Goal: Task Accomplishment & Management: Manage account settings

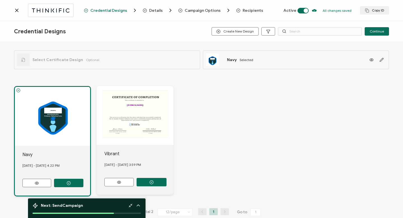
click at [44, 166] on div "[DATE] - [DATE] 4.22 PM" at bounding box center [56, 165] width 68 height 15
click at [36, 183] on icon at bounding box center [37, 183] width 4 height 3
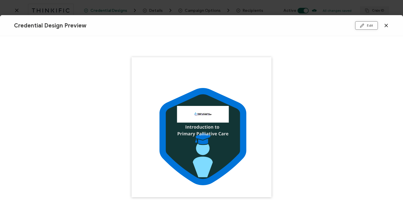
click at [366, 26] on button "Edit" at bounding box center [367, 25] width 23 height 8
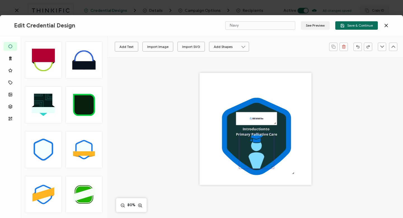
click at [257, 158] on icon at bounding box center [257, 155] width 16 height 27
click at [121, 46] on icon "brush" at bounding box center [122, 47] width 4 height 4
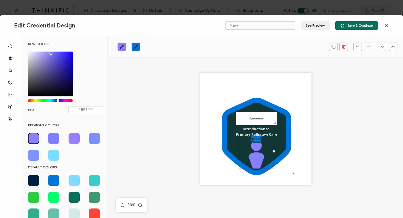
drag, startPoint x: 52, startPoint y: 101, endPoint x: 58, endPoint y: 100, distance: 6.5
click at [58, 100] on div "Chrome color picker" at bounding box center [58, 100] width 3 height 3
click at [258, 140] on icon at bounding box center [257, 138] width 12 height 9
click at [136, 47] on icon "brush" at bounding box center [136, 47] width 4 height 4
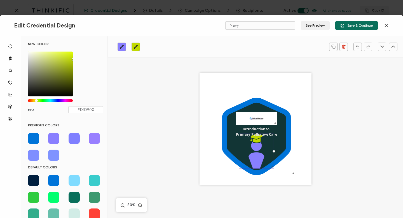
type input "#D9D900"
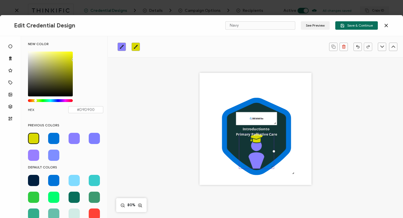
drag, startPoint x: 53, startPoint y: 100, endPoint x: 36, endPoint y: 101, distance: 17.4
click at [36, 101] on div "Chrome color picker" at bounding box center [35, 100] width 3 height 3
click at [244, 129] on span "Introduction" at bounding box center [254, 129] width 23 height 5
click at [243, 129] on span "Introduction" at bounding box center [254, 129] width 23 height 5
click at [243, 130] on span "Introduction" at bounding box center [254, 129] width 23 height 5
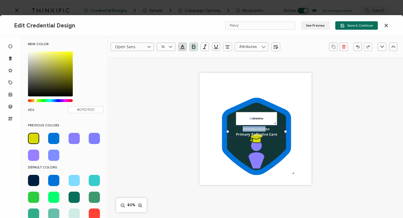
click at [243, 130] on span "Introduction" at bounding box center [254, 129] width 23 height 5
type input ""Open Sans""
click at [240, 130] on div "Introduction to Primary Palliative Care" at bounding box center [257, 131] width 58 height 11
click at [243, 129] on span "Introduction" at bounding box center [254, 129] width 23 height 5
drag, startPoint x: 242, startPoint y: 129, endPoint x: 276, endPoint y: 136, distance: 34.8
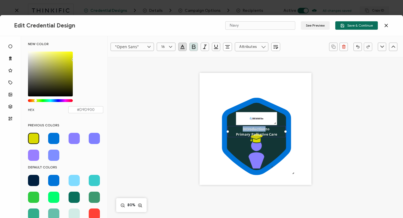
click at [276, 136] on div "Introduction to Primary Palliative Care" at bounding box center [257, 131] width 58 height 11
click at [181, 47] on icon "button" at bounding box center [183, 47] width 6 height 6
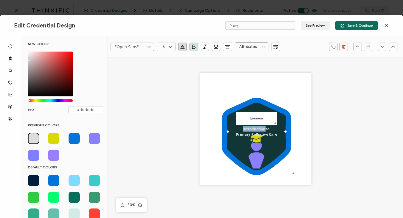
click at [182, 45] on icon "button" at bounding box center [183, 47] width 6 height 6
click at [181, 46] on icon "button" at bounding box center [183, 47] width 6 height 6
type input "#DDDDDD"
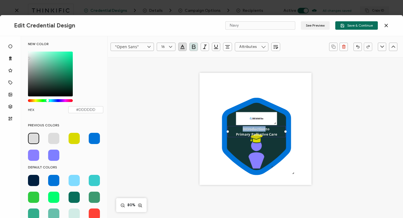
drag, startPoint x: 29, startPoint y: 100, endPoint x: 48, endPoint y: 101, distance: 19.1
click at [48, 101] on div "Chrome color picker" at bounding box center [47, 100] width 3 height 3
click at [149, 143] on div ".uuid-a2266d8d-2533-48ea-8c95-b82d1261961c{}.uuid-e85ab5fe-b955-4eb5-8857-8b3e3…" at bounding box center [256, 136] width 236 height 159
click at [169, 152] on div ".uuid-a2266d8d-2533-48ea-8c95-b82d1261961c{}.uuid-e85ab5fe-b955-4eb5-8857-8b3e3…" at bounding box center [256, 136] width 236 height 159
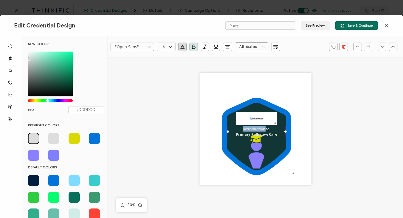
click at [311, 109] on div ".uuid-a2266d8d-2533-48ea-8c95-b82d1261961c{}.uuid-e85ab5fe-b955-4eb5-8857-8b3e3…" at bounding box center [256, 136] width 236 height 159
click at [305, 151] on div ".uuid-a2266d8d-2533-48ea-8c95-b82d1261961c{}.uuid-e85ab5fe-b955-4eb5-8857-8b3e3…" at bounding box center [256, 129] width 112 height 112
click at [229, 182] on div ".uuid-a2266d8d-2533-48ea-8c95-b82d1261961c{}.uuid-e85ab5fe-b955-4eb5-8857-8b3e3…" at bounding box center [256, 129] width 112 height 112
click at [221, 175] on div at bounding box center [256, 176] width 77 height 2
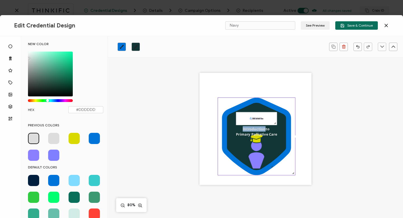
click at [221, 175] on div at bounding box center [256, 176] width 77 height 2
click at [244, 131] on span "Introduction" at bounding box center [254, 129] width 23 height 5
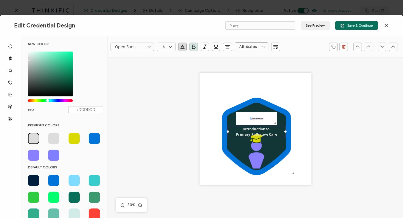
click at [285, 131] on div at bounding box center [286, 132] width 2 height 2
drag, startPoint x: 241, startPoint y: 129, endPoint x: 250, endPoint y: 136, distance: 11.5
click at [250, 136] on div "Introduction to Primary Palliative Care" at bounding box center [257, 131] width 58 height 11
click at [223, 126] on icon at bounding box center [256, 136] width 69 height 77
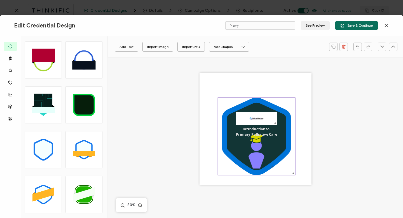
click at [223, 126] on icon at bounding box center [256, 136] width 69 height 77
click at [224, 126] on icon at bounding box center [256, 136] width 69 height 77
click at [244, 130] on span "Introduction" at bounding box center [254, 129] width 23 height 5
click at [244, 131] on span "Introduction" at bounding box center [254, 129] width 23 height 5
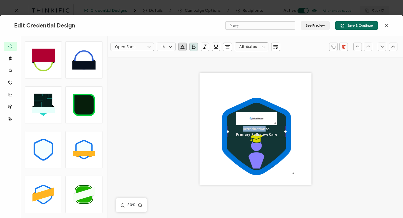
click at [244, 131] on span "Introduction" at bounding box center [254, 129] width 23 height 5
type input ""Open Sans""
click at [241, 131] on div "Introduction to Primary Palliative Care" at bounding box center [257, 131] width 58 height 11
click at [182, 49] on icon "button" at bounding box center [183, 49] width 4 height 0
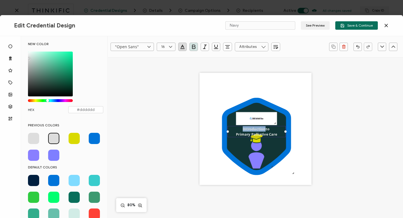
click at [73, 139] on span at bounding box center [74, 138] width 11 height 11
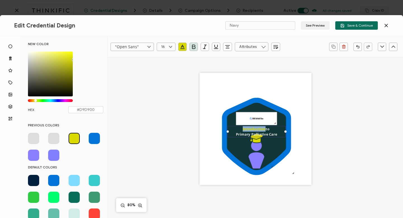
click at [72, 180] on span at bounding box center [74, 180] width 11 height 11
type input "#7FDBFF"
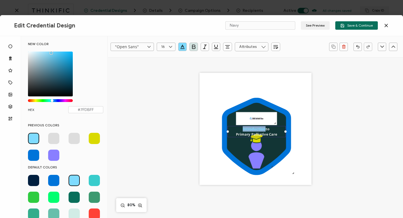
click at [171, 169] on div ".uuid-a2266d8d-2533-48ea-8c95-b82d1261961c{}.uuid-e85ab5fe-b955-4eb5-8857-8b3e3…" at bounding box center [256, 136] width 236 height 159
click at [270, 129] on pre "Introduction to Primary Palliative Care" at bounding box center [256, 132] width 41 height 10
type input "Open Sans"
drag, startPoint x: 270, startPoint y: 129, endPoint x: 266, endPoint y: 130, distance: 3.7
click at [266, 130] on pre "Introduction to Primary Palliative Care" at bounding box center [256, 132] width 41 height 10
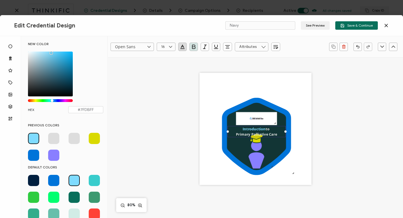
click at [265, 130] on pre "Introduction to Primary Palliative Care" at bounding box center [256, 132] width 41 height 10
drag, startPoint x: 265, startPoint y: 130, endPoint x: 277, endPoint y: 136, distance: 13.0
click at [277, 136] on div "Introduction to Primary Palliative Care" at bounding box center [257, 131] width 58 height 11
click at [76, 178] on span at bounding box center [74, 180] width 11 height 11
click at [33, 138] on span at bounding box center [33, 138] width 11 height 11
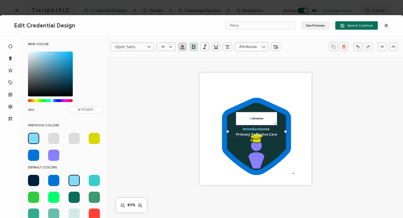
click at [33, 138] on span at bounding box center [33, 138] width 11 height 11
click at [149, 163] on div ".uuid-a2266d8d-2533-48ea-8c95-b82d1261961c{}.uuid-e85ab5fe-b955-4eb5-8857-8b3e3…" at bounding box center [256, 136] width 236 height 159
click at [328, 130] on div ".uuid-a2266d8d-2533-48ea-8c95-b82d1261961c{}.uuid-e85ab5fe-b955-4eb5-8857-8b3e3…" at bounding box center [256, 136] width 236 height 159
click at [314, 124] on div ".uuid-a2266d8d-2533-48ea-8c95-b82d1261961c{}.uuid-e85ab5fe-b955-4eb5-8857-8b3e3…" at bounding box center [256, 136] width 236 height 159
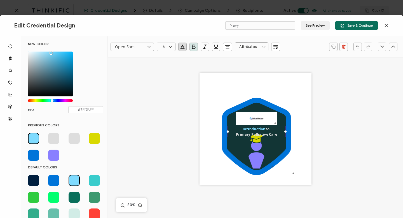
click at [314, 124] on div ".uuid-a2266d8d-2533-48ea-8c95-b82d1261961c{}.uuid-e85ab5fe-b955-4eb5-8857-8b3e3…" at bounding box center [256, 136] width 236 height 159
click at [286, 164] on icon ".uuid-a2266d8d-2533-48ea-8c95-b82d1261961c{}.uuid-e85ab5fe-b955-4eb5-8857-8b3e3…" at bounding box center [256, 136] width 77 height 77
click at [252, 131] on div "Introduction to Primary Palliative Care" at bounding box center [257, 131] width 58 height 11
click at [235, 150] on icon at bounding box center [256, 136] width 59 height 67
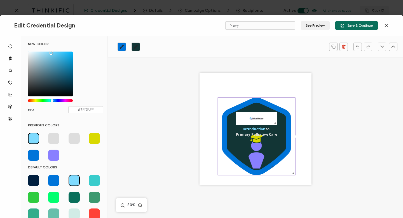
click at [235, 150] on icon at bounding box center [256, 136] width 59 height 67
click at [215, 149] on div ".uuid-a2266d8d-2533-48ea-8c95-b82d1261961c{}.uuid-e85ab5fe-b955-4eb5-8857-8b3e3…" at bounding box center [256, 129] width 112 height 112
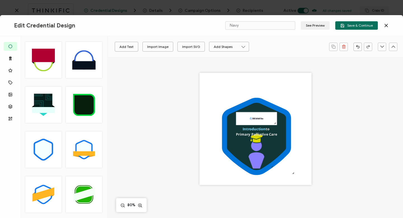
click at [200, 129] on div ".uuid-a2266d8d-2533-48ea-8c95-b82d1261961c{}.uuid-e85ab5fe-b955-4eb5-8857-8b3e3…" at bounding box center [256, 129] width 112 height 112
click at [288, 74] on div ".uuid-a2266d8d-2533-48ea-8c95-b82d1261961c{}.uuid-e85ab5fe-b955-4eb5-8857-8b3e3…" at bounding box center [256, 129] width 112 height 112
click at [308, 105] on div ".uuid-a2266d8d-2533-48ea-8c95-b82d1261961c{}.uuid-e85ab5fe-b955-4eb5-8857-8b3e3…" at bounding box center [256, 129] width 112 height 112
drag, startPoint x: 308, startPoint y: 105, endPoint x: 308, endPoint y: 138, distance: 33.6
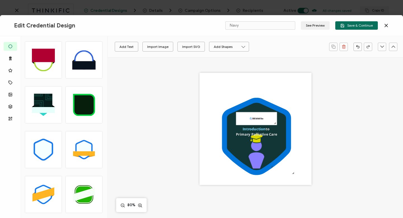
click at [308, 106] on div ".uuid-a2266d8d-2533-48ea-8c95-b82d1261961c{}.uuid-e85ab5fe-b955-4eb5-8857-8b3e3…" at bounding box center [256, 129] width 112 height 112
click at [254, 128] on span "Introduction" at bounding box center [254, 129] width 23 height 5
click at [266, 129] on pre "Introduction to Primary Palliative Care" at bounding box center [256, 132] width 41 height 10
drag, startPoint x: 266, startPoint y: 129, endPoint x: 277, endPoint y: 136, distance: 13.6
click at [277, 136] on div "Introduction to Primary Palliative Care" at bounding box center [257, 131] width 58 height 11
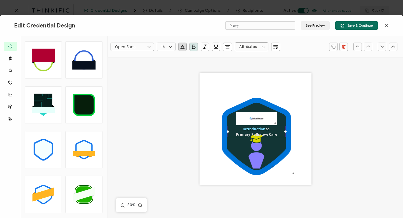
click at [182, 47] on icon "button" at bounding box center [183, 47] width 2 height 0
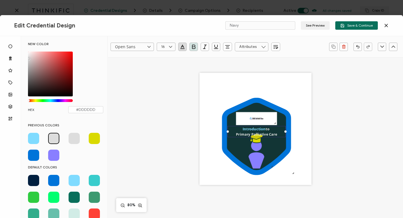
click at [32, 138] on span at bounding box center [33, 138] width 11 height 11
type input "#7FDBFF"
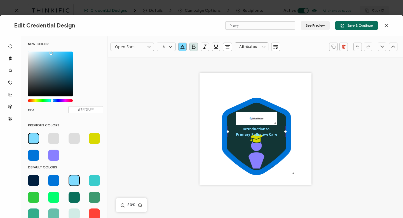
click at [174, 134] on div ".uuid-a2266d8d-2533-48ea-8c95-b82d1261961c{}.uuid-e85ab5fe-b955-4eb5-8857-8b3e3…" at bounding box center [256, 136] width 236 height 159
click at [305, 106] on div ".uuid-a2266d8d-2533-48ea-8c95-b82d1261961c{}.uuid-e85ab5fe-b955-4eb5-8857-8b3e3…" at bounding box center [256, 129] width 112 height 112
click at [295, 180] on div ".uuid-a2266d8d-2533-48ea-8c95-b82d1261961c{}.uuid-e85ab5fe-b955-4eb5-8857-8b3e3…" at bounding box center [256, 129] width 112 height 112
click at [301, 127] on div ".uuid-a2266d8d-2533-48ea-8c95-b82d1261961c{}.uuid-e85ab5fe-b955-4eb5-8857-8b3e3…" at bounding box center [256, 129] width 112 height 112
click at [256, 157] on icon at bounding box center [257, 155] width 16 height 27
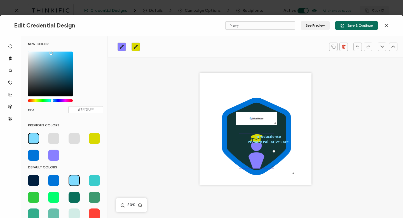
click at [256, 157] on icon at bounding box center [257, 155] width 16 height 27
click at [271, 140] on pre "Introduction to Primary Palliative Care" at bounding box center [268, 139] width 41 height 10
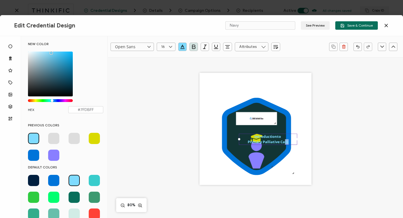
drag, startPoint x: 282, startPoint y: 140, endPoint x: 287, endPoint y: 143, distance: 6.5
click at [287, 143] on pre "Introduction to Primary Palliative Care" at bounding box center [268, 139] width 41 height 10
click at [300, 141] on div ".uuid-a2266d8d-2533-48ea-8c95-b82d1261961c{}.uuid-e85ab5fe-b955-4eb5-8857-8b3e3…" at bounding box center [256, 129] width 112 height 112
click at [289, 163] on icon ".uuid-a2266d8d-2533-48ea-8c95-b82d1261961c{}.uuid-e85ab5fe-b955-4eb5-8857-8b3e3…" at bounding box center [256, 136] width 77 height 77
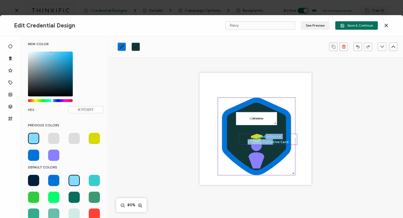
drag, startPoint x: 271, startPoint y: 144, endPoint x: 265, endPoint y: 139, distance: 7.3
click at [265, 139] on pre "Introduction to Primary Palliative Care" at bounding box center [268, 139] width 41 height 10
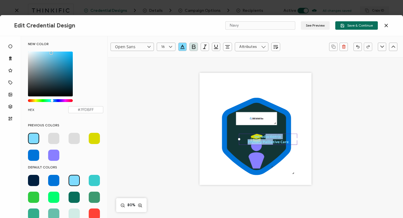
click at [302, 137] on div ".uuid-a2266d8d-2533-48ea-8c95-b82d1261961c{}.uuid-e85ab5fe-b955-4eb5-8857-8b3e3…" at bounding box center [256, 129] width 112 height 112
drag, startPoint x: 296, startPoint y: 139, endPoint x: 278, endPoint y: 131, distance: 18.6
click at [278, 131] on div ".uuid-a2266d8d-2533-48ea-8c95-b82d1261961c{}.uuid-e85ab5fe-b955-4eb5-8857-8b3e3…" at bounding box center [256, 129] width 112 height 112
click at [273, 140] on pre "Introduction to Primary Palliative Care" at bounding box center [261, 139] width 41 height 10
drag, startPoint x: 269, startPoint y: 142, endPoint x: 268, endPoint y: 138, distance: 3.7
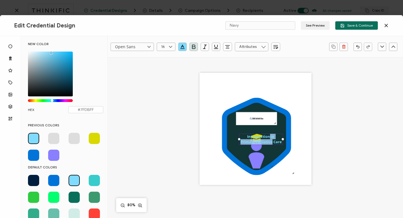
click at [268, 138] on pre "Introduction to Primary Palliative Care" at bounding box center [261, 139] width 41 height 10
click at [233, 139] on icon at bounding box center [256, 136] width 59 height 67
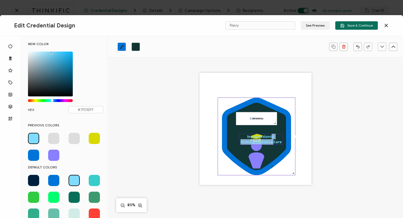
drag, startPoint x: 271, startPoint y: 140, endPoint x: 270, endPoint y: 136, distance: 4.1
click at [270, 136] on pre "Introduction to Primary Palliative Care" at bounding box center [261, 139] width 41 height 10
click at [279, 148] on icon at bounding box center [256, 136] width 59 height 67
click at [283, 138] on div at bounding box center [284, 139] width 2 height 11
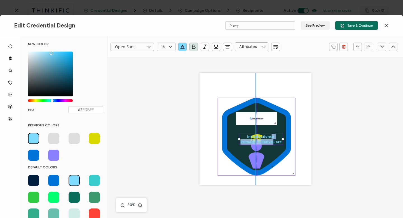
click at [293, 139] on icon ".uuid-a2266d8d-2533-48ea-8c95-b82d1261961c{}.uuid-e85ab5fe-b955-4eb5-8857-8b3e3…" at bounding box center [256, 136] width 77 height 77
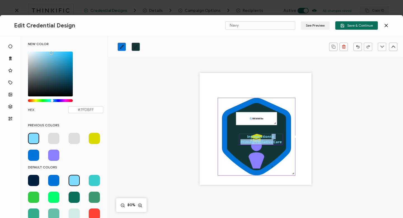
click at [281, 140] on div "Introduction to Primary Palliative Care" at bounding box center [261, 139] width 44 height 11
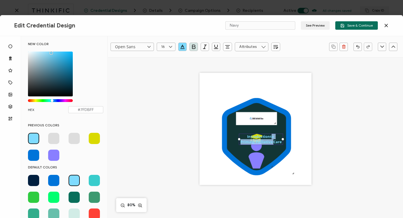
click at [283, 139] on div "Introduction to Primary Palliative Care" at bounding box center [261, 139] width 44 height 11
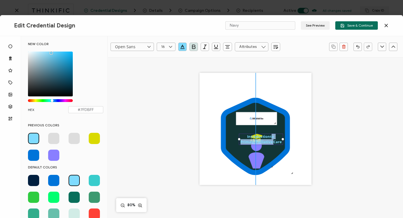
click at [280, 145] on div ".uuid-a2266d8d-2533-48ea-8c95-b82d1261961c{}.uuid-e85ab5fe-b955-4eb5-8857-8b3e3…" at bounding box center [256, 129] width 112 height 112
click at [276, 142] on pre "Introduction to Primary Palliative Care" at bounding box center [261, 139] width 41 height 10
drag, startPoint x: 275, startPoint y: 142, endPoint x: 274, endPoint y: 137, distance: 4.9
click at [274, 137] on pre "Introduction to Primary Palliative Care" at bounding box center [261, 139] width 41 height 10
click at [266, 138] on span "Introduction" at bounding box center [258, 136] width 23 height 5
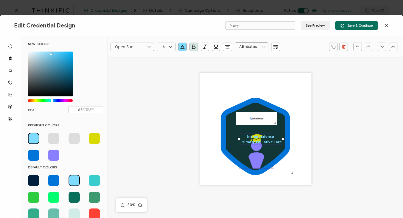
click at [271, 147] on icon ".preview .bcfacd7d-388f-49a0-a5a7-7c2ea2d80891{}" at bounding box center [257, 151] width 35 height 35
click at [269, 138] on pre "Introduction to Primary Palliative Care" at bounding box center [261, 139] width 41 height 10
drag, startPoint x: 269, startPoint y: 138, endPoint x: 266, endPoint y: 134, distance: 4.9
click at [266, 134] on div "Introduction to Primary Palliative Care" at bounding box center [261, 139] width 44 height 11
drag, startPoint x: 280, startPoint y: 140, endPoint x: 275, endPoint y: 138, distance: 6.0
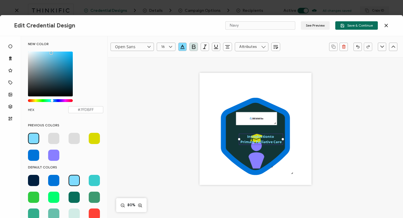
click at [275, 138] on div "Introduction to Primary Palliative Care" at bounding box center [261, 139] width 44 height 11
click at [281, 140] on div "Introduction to Primary Palliative Care" at bounding box center [261, 139] width 44 height 11
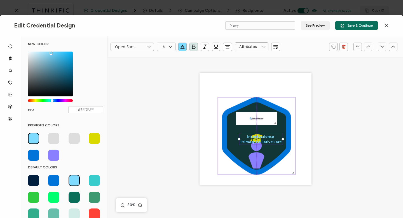
click at [286, 141] on icon at bounding box center [256, 135] width 69 height 77
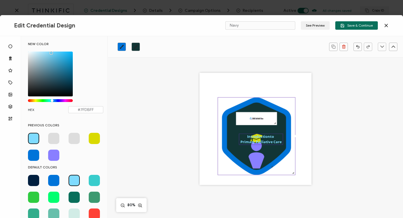
click at [272, 140] on pre "Introduction to Primary Palliative Care" at bounding box center [261, 139] width 41 height 10
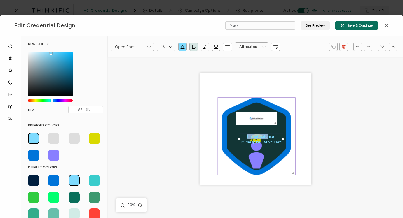
drag, startPoint x: 265, startPoint y: 139, endPoint x: 263, endPoint y: 133, distance: 5.7
click at [263, 133] on div ".uuid-a2266d8d-2533-48ea-8c95-b82d1261961c{}.uuid-e85ab5fe-b955-4eb5-8857-8b3e3…" at bounding box center [256, 129] width 112 height 112
drag, startPoint x: 247, startPoint y: 142, endPoint x: 247, endPoint y: 138, distance: 4.5
click at [247, 138] on pre "Introduction to Primary Palliative Care" at bounding box center [261, 139] width 41 height 10
click at [242, 147] on icon ".preview .bcfacd7d-388f-49a0-a5a7-7c2ea2d80891{}" at bounding box center [257, 151] width 35 height 35
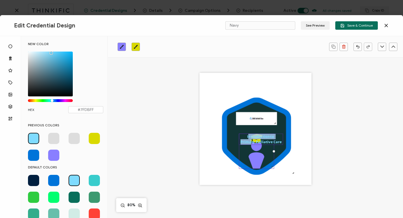
click at [244, 141] on pre "Introduction to Primary Palliative Care" at bounding box center [261, 139] width 41 height 10
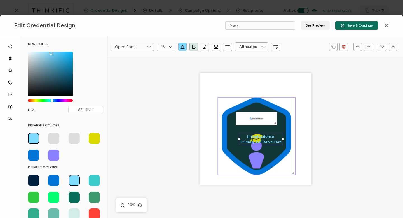
drag, startPoint x: 245, startPoint y: 137, endPoint x: 245, endPoint y: 132, distance: 5.4
click at [245, 132] on div ".uuid-a2266d8d-2533-48ea-8c95-b82d1261961c{}.uuid-e85ab5fe-b955-4eb5-8857-8b3e3…" at bounding box center [256, 129] width 112 height 112
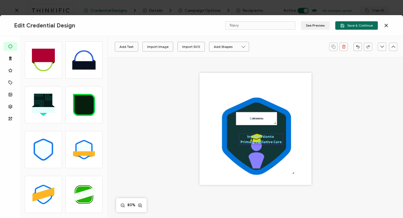
drag, startPoint x: 267, startPoint y: 139, endPoint x: 267, endPoint y: 135, distance: 4.5
click at [267, 135] on div "Introduction to Primary Palliative Care" at bounding box center [261, 139] width 44 height 11
click at [240, 139] on div "Introduction to Primary Palliative Care" at bounding box center [261, 139] width 44 height 11
drag, startPoint x: 240, startPoint y: 139, endPoint x: 240, endPoint y: 133, distance: 6.5
click at [240, 133] on div ".uuid-a2266d8d-2533-48ea-8c95-b82d1261961c{}.uuid-e85ab5fe-b955-4eb5-8857-8b3e3…" at bounding box center [256, 129] width 112 height 112
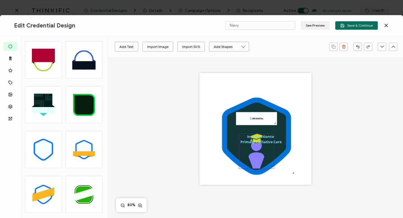
drag, startPoint x: 245, startPoint y: 138, endPoint x: 243, endPoint y: 148, distance: 9.7
click at [243, 148] on div ".uuid-a2266d8d-2533-48ea-8c95-b82d1261961c{}.uuid-e85ab5fe-b955-4eb5-8857-8b3e3…" at bounding box center [256, 129] width 112 height 112
drag, startPoint x: 244, startPoint y: 139, endPoint x: 243, endPoint y: 134, distance: 5.1
click at [243, 134] on div "Introduction to Primary Palliative Care" at bounding box center [261, 139] width 44 height 11
drag, startPoint x: 243, startPoint y: 137, endPoint x: 237, endPoint y: 136, distance: 5.4
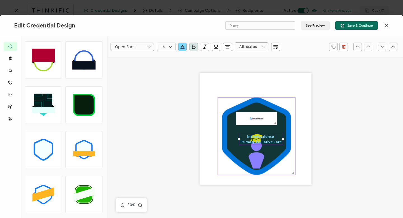
click at [237, 136] on div ".uuid-a2266d8d-2533-48ea-8c95-b82d1261961c{}.uuid-e85ab5fe-b955-4eb5-8857-8b3e3…" at bounding box center [256, 129] width 112 height 112
click at [249, 139] on div "Introduction to Primary Palliative Care" at bounding box center [261, 139] width 44 height 11
drag, startPoint x: 277, startPoint y: 140, endPoint x: 274, endPoint y: 137, distance: 4.2
click at [274, 137] on pre "Introduction to Primary Palliative Care" at bounding box center [261, 139] width 41 height 10
click at [280, 141] on pre "Introduction to Primary Palliative Care" at bounding box center [261, 139] width 41 height 10
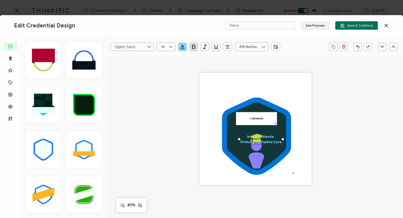
click at [280, 141] on pre "Introduction to Primary Palliative Care" at bounding box center [261, 139] width 41 height 10
click at [285, 150] on icon at bounding box center [256, 136] width 69 height 77
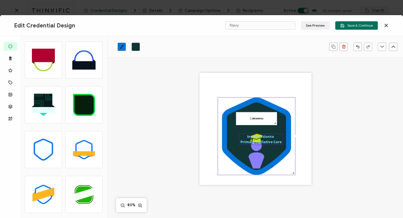
drag, startPoint x: 277, startPoint y: 139, endPoint x: 271, endPoint y: 136, distance: 6.0
click at [271, 136] on div "Introduction to Primary Palliative Care" at bounding box center [261, 139] width 44 height 11
drag, startPoint x: 270, startPoint y: 137, endPoint x: 267, endPoint y: 132, distance: 5.5
click at [267, 132] on div ".uuid-a2266d8d-2533-48ea-8c95-b82d1261961c{}.uuid-e85ab5fe-b955-4eb5-8857-8b3e3…" at bounding box center [256, 129] width 112 height 112
click at [248, 140] on pre "Introduction to Primary Palliative Care" at bounding box center [261, 139] width 41 height 10
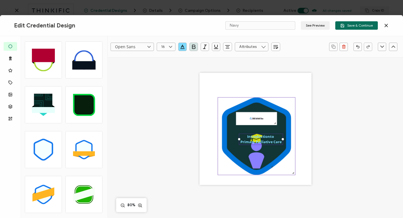
drag, startPoint x: 247, startPoint y: 140, endPoint x: 228, endPoint y: 140, distance: 18.8
click at [228, 140] on div ".uuid-a2266d8d-2533-48ea-8c95-b82d1261961c{}.uuid-e85ab5fe-b955-4eb5-8857-8b3e3…" at bounding box center [256, 129] width 112 height 112
drag, startPoint x: 240, startPoint y: 138, endPoint x: 233, endPoint y: 138, distance: 7.6
click at [233, 138] on div ".uuid-a2266d8d-2533-48ea-8c95-b82d1261961c{}.uuid-e85ab5fe-b955-4eb5-8857-8b3e3…" at bounding box center [256, 129] width 112 height 112
drag, startPoint x: 260, startPoint y: 136, endPoint x: 260, endPoint y: 129, distance: 6.2
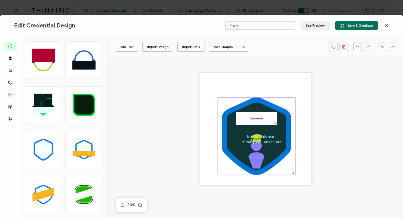
click at [260, 129] on div ".uuid-a2266d8d-2533-48ea-8c95-b82d1261961c{}.uuid-e85ab5fe-b955-4eb5-8857-8b3e3…" at bounding box center [256, 129] width 112 height 112
drag, startPoint x: 263, startPoint y: 139, endPoint x: 263, endPoint y: 135, distance: 4.2
click at [263, 135] on div "Introduction to Primary Palliative Care" at bounding box center [261, 139] width 44 height 11
click at [299, 174] on div ".uuid-a2266d8d-2533-48ea-8c95-b82d1261961c{}.uuid-e85ab5fe-b955-4eb5-8857-8b3e3…" at bounding box center [256, 129] width 112 height 112
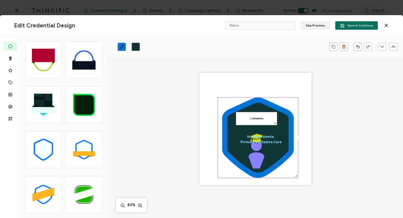
drag, startPoint x: 294, startPoint y: 173, endPoint x: 282, endPoint y: 178, distance: 12.5
click at [282, 178] on div ".uuid-a2266d8d-2533-48ea-8c95-b82d1261961c{}.uuid-e85ab5fe-b955-4eb5-8857-8b3e3…" at bounding box center [258, 137] width 81 height 81
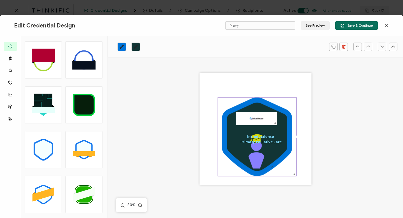
click at [295, 139] on div ".uuid-a2266d8d-2533-48ea-8c95-b82d1261961c{}.uuid-e85ab5fe-b955-4eb5-8857-8b3e3…" at bounding box center [257, 136] width 79 height 79
click at [275, 152] on div ".uuid-a2266d8d-2533-48ea-8c95-b82d1261961c{}.uuid-e85ab5fe-b955-4eb5-8857-8b3e3…" at bounding box center [256, 129] width 112 height 112
click at [273, 138] on pre "Introduction to Primary Palliative Care" at bounding box center [261, 139] width 41 height 10
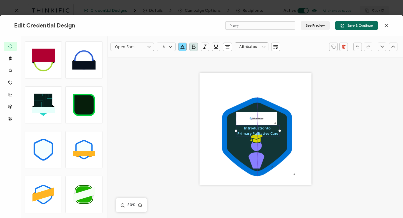
drag, startPoint x: 273, startPoint y: 138, endPoint x: 269, endPoint y: 129, distance: 9.3
click at [269, 129] on pre "Introduction to Primary Palliative Care" at bounding box center [258, 131] width 41 height 10
click at [259, 154] on icon at bounding box center [257, 155] width 16 height 27
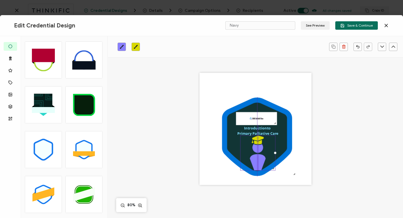
click at [268, 147] on icon ".preview .bcfacd7d-388f-49a0-a5a7-7c2ea2d80891{}" at bounding box center [258, 153] width 35 height 35
click at [261, 119] on img at bounding box center [258, 118] width 41 height 13
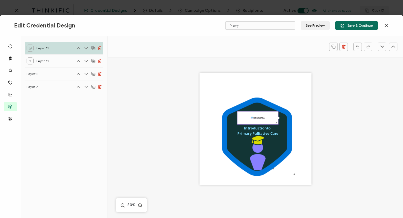
click at [309, 136] on div ".uuid-a2266d8d-2533-48ea-8c95-b82d1261961c{}.uuid-e85ab5fe-b955-4eb5-8857-8b3e3…" at bounding box center [256, 129] width 112 height 112
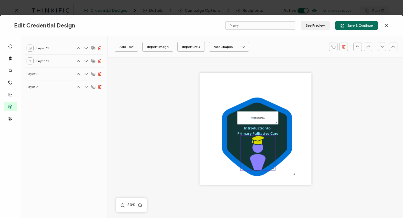
click at [273, 168] on div at bounding box center [274, 169] width 4 height 4
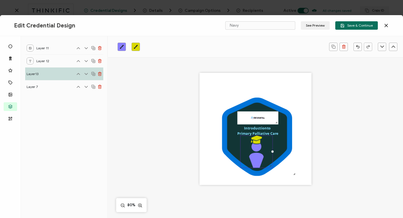
drag, startPoint x: 273, startPoint y: 168, endPoint x: 271, endPoint y: 165, distance: 3.3
click at [271, 165] on div at bounding box center [271, 166] width 4 height 4
click at [284, 157] on icon at bounding box center [257, 137] width 70 height 78
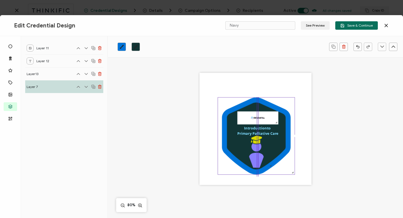
click at [292, 174] on div at bounding box center [293, 173] width 4 height 4
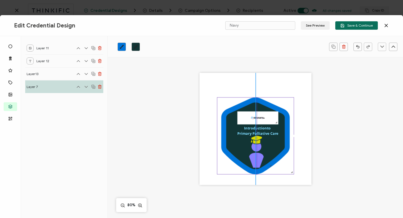
drag, startPoint x: 292, startPoint y: 174, endPoint x: 296, endPoint y: 174, distance: 3.4
click at [296, 174] on div ".uuid-a2266d8d-2533-48ea-8c95-b82d1261961c{}.uuid-e85ab5fe-b955-4eb5-8857-8b3e3…" at bounding box center [256, 129] width 112 height 112
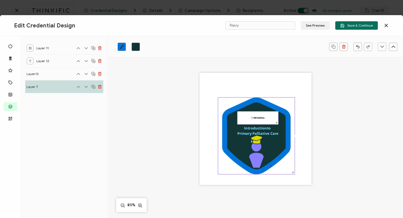
click at [259, 118] on img at bounding box center [258, 118] width 41 height 13
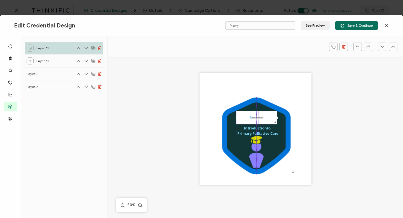
click at [258, 118] on img at bounding box center [256, 117] width 41 height 13
click at [314, 120] on div ".uuid-a2266d8d-2533-48ea-8c95-b82d1261961c{}.uuid-e85ab5fe-b955-4eb5-8857-8b3e3…" at bounding box center [256, 136] width 236 height 159
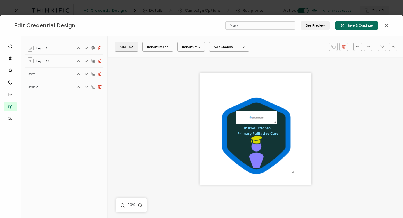
click at [125, 45] on button "Add Text" at bounding box center [127, 47] width 24 height 10
drag, startPoint x: 256, startPoint y: 127, endPoint x: 260, endPoint y: 158, distance: 31.6
click at [260, 158] on pre "Edit this text" at bounding box center [259, 160] width 33 height 8
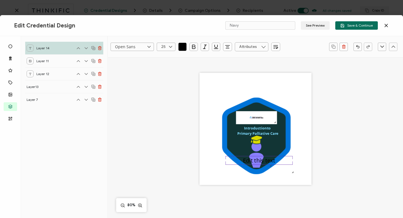
click at [291, 164] on div "Edit this text" at bounding box center [259, 160] width 67 height 9
click at [182, 45] on icon "button" at bounding box center [183, 47] width 6 height 6
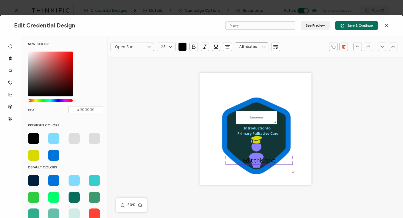
click at [53, 137] on span at bounding box center [53, 138] width 11 height 11
type input "#7FDBFF"
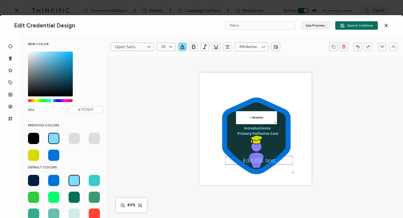
click at [242, 159] on div "Edit this text" at bounding box center [259, 160] width 67 height 9
drag, startPoint x: 242, startPoint y: 159, endPoint x: 273, endPoint y: 161, distance: 32.0
click at [273, 161] on div "Edit this text" at bounding box center [259, 160] width 67 height 9
click at [276, 161] on div "Edit this text" at bounding box center [259, 160] width 67 height 9
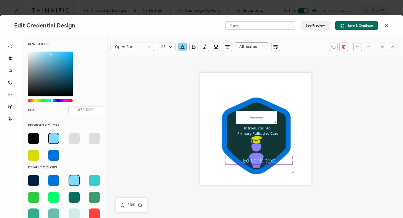
click at [267, 161] on pre "Edit this text" at bounding box center [259, 160] width 33 height 8
drag, startPoint x: 292, startPoint y: 164, endPoint x: 286, endPoint y: 164, distance: 5.3
click at [286, 164] on div "B" at bounding box center [259, 160] width 67 height 9
drag, startPoint x: 291, startPoint y: 160, endPoint x: 285, endPoint y: 161, distance: 6.7
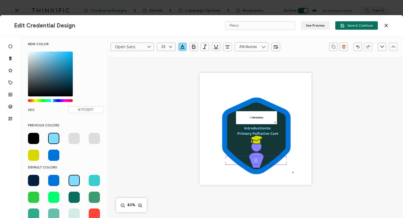
click at [285, 161] on div at bounding box center [286, 160] width 2 height 2
click at [228, 162] on div "B" at bounding box center [256, 160] width 61 height 9
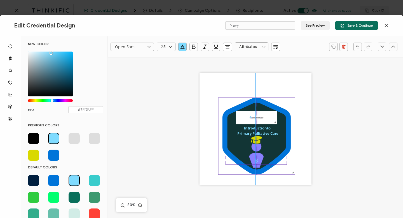
click at [220, 167] on icon ".uuid-a2266d8d-2533-48ea-8c95-b82d1261961c{}.uuid-e85ab5fe-b955-4eb5-8857-8b3e3…" at bounding box center [257, 136] width 77 height 77
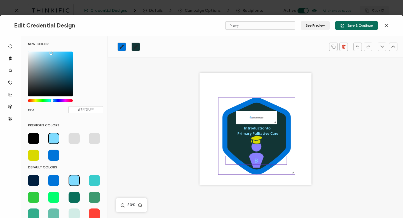
click at [232, 162] on div "B" at bounding box center [256, 160] width 61 height 9
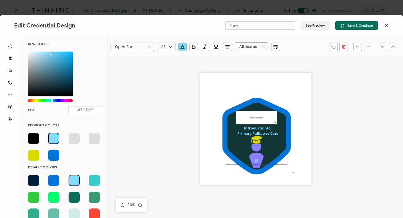
click at [256, 160] on pre "B" at bounding box center [257, 160] width 4 height 8
click at [257, 161] on pre "B" at bounding box center [257, 160] width 4 height 8
click at [255, 161] on pre "B" at bounding box center [257, 160] width 4 height 8
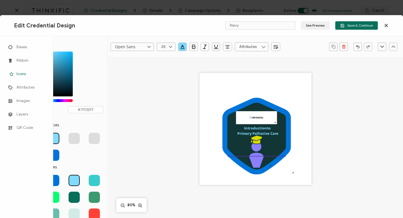
click at [22, 74] on span "Icons" at bounding box center [21, 74] width 9 height 6
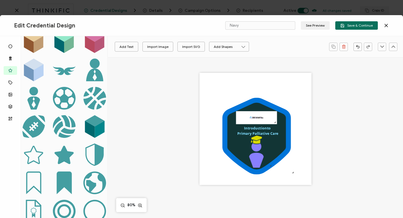
scroll to position [297, 0]
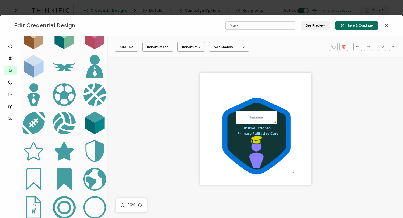
click at [31, 143] on icon ".preview .ac0a6aaf-d5f1-4c22-8444-f08a9b96cf6a{fill:#449ea1;}" at bounding box center [33, 151] width 23 height 23
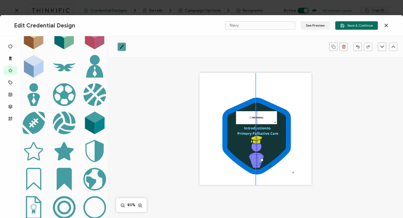
drag, startPoint x: 227, startPoint y: 99, endPoint x: 256, endPoint y: 158, distance: 65.8
click at [256, 158] on icon ".preview .ac0a6aaf-d5f1-4c22-8444-f08a9b96cf6a{}" at bounding box center [256, 160] width 11 height 11
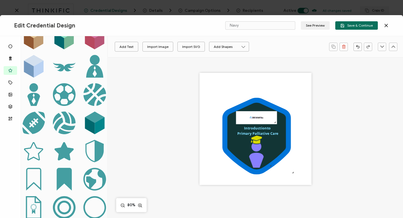
click at [62, 143] on icon at bounding box center [64, 151] width 19 height 18
drag, startPoint x: 227, startPoint y: 99, endPoint x: 256, endPoint y: 159, distance: 66.2
click at [256, 159] on icon at bounding box center [256, 160] width 9 height 9
click at [256, 159] on icon at bounding box center [256, 159] width 9 height 9
click at [122, 43] on link at bounding box center [122, 47] width 8 height 8
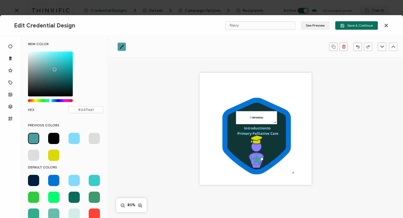
click at [72, 138] on span at bounding box center [74, 138] width 11 height 11
type input "#7FDBFF"
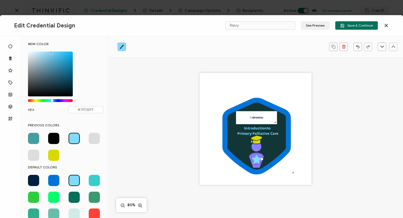
click at [201, 175] on div ".uuid-a2266d8d-2533-48ea-8c95-b82d1261961c{}.uuid-e85ab5fe-b955-4eb5-8857-8b3e3…" at bounding box center [256, 129] width 112 height 112
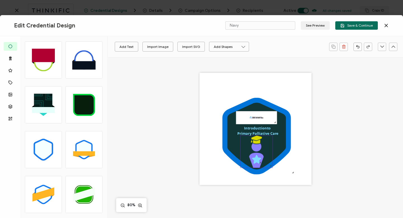
click at [256, 140] on icon at bounding box center [256, 140] width 11 height 8
click at [135, 45] on icon "brush" at bounding box center [136, 47] width 4 height 4
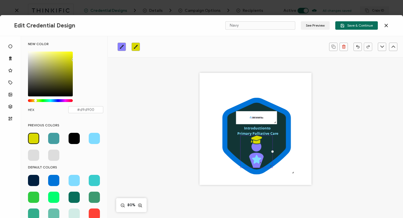
click at [93, 137] on span at bounding box center [94, 138] width 11 height 11
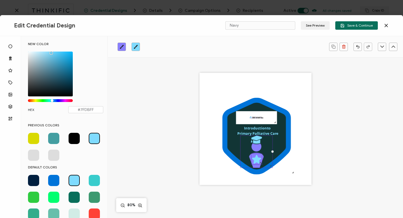
click at [256, 160] on icon at bounding box center [256, 159] width 9 height 9
click at [33, 138] on span at bounding box center [33, 138] width 11 height 11
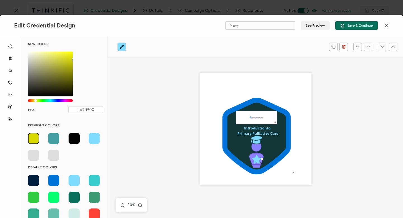
click at [257, 160] on icon at bounding box center [256, 159] width 9 height 9
click at [121, 47] on icon "brush" at bounding box center [122, 47] width 4 height 4
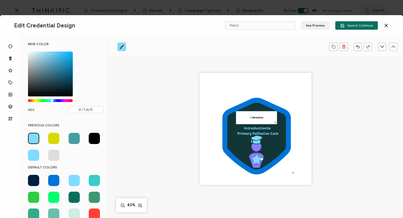
click at [53, 140] on span at bounding box center [53, 138] width 11 height 11
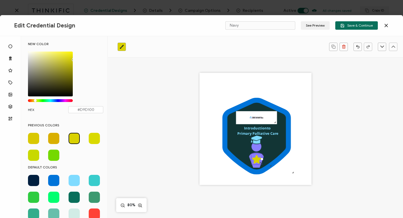
click at [36, 100] on div "Chrome color picker" at bounding box center [35, 100] width 3 height 3
drag, startPoint x: 72, startPoint y: 59, endPoint x: 66, endPoint y: 55, distance: 6.5
click at [66, 55] on div "Chrome color picker" at bounding box center [50, 74] width 45 height 45
type input "#EBE322"
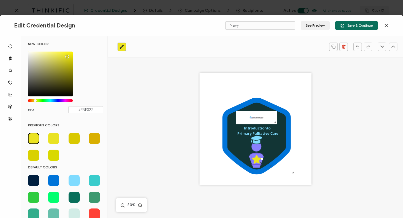
click at [152, 141] on div ".uuid-a2266d8d-2533-48ea-8c95-b82d1261961c{}.uuid-e85ab5fe-b955-4eb5-8857-8b3e3…" at bounding box center [256, 136] width 236 height 159
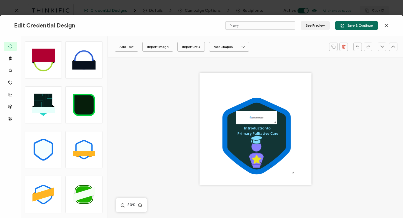
click at [258, 162] on div at bounding box center [260, 163] width 4 height 4
click at [261, 163] on div at bounding box center [260, 163] width 4 height 4
click at [260, 163] on div at bounding box center [260, 163] width 4 height 4
click at [257, 161] on icon at bounding box center [256, 159] width 9 height 9
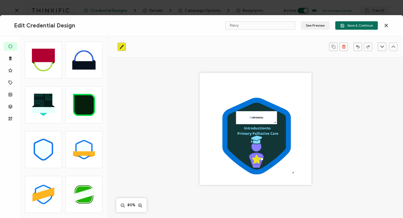
click at [257, 161] on icon at bounding box center [256, 159] width 9 height 9
click at [259, 159] on div at bounding box center [260, 158] width 2 height 2
click at [256, 159] on div ".preview .b37054bf-f39c-445c-aa52-1693ae915857{}" at bounding box center [255, 158] width 9 height 9
click at [257, 159] on div at bounding box center [258, 161] width 4 height 4
click at [250, 163] on icon ".preview .bcfacd7d-388f-49a0-a5a7-7c2ea2d80891{}" at bounding box center [257, 152] width 32 height 32
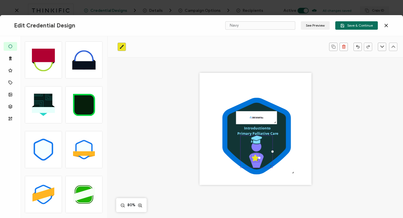
click at [257, 159] on div at bounding box center [258, 160] width 4 height 4
click at [257, 157] on div at bounding box center [257, 157] width 2 height 2
click at [254, 157] on div at bounding box center [256, 158] width 4 height 4
drag, startPoint x: 252, startPoint y: 157, endPoint x: 255, endPoint y: 157, distance: 3.1
click at [255, 157] on div at bounding box center [256, 158] width 4 height 4
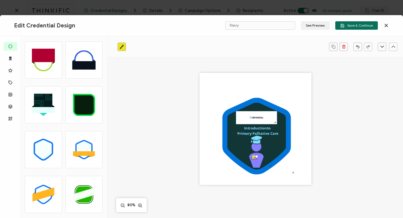
click at [231, 176] on div ".uuid-a2266d8d-2533-48ea-8c95-b82d1261961c{}.uuid-e85ab5fe-b955-4eb5-8857-8b3e3…" at bounding box center [256, 129] width 112 height 112
click at [256, 158] on div ".preview .b37054bf-f39c-445c-aa52-1693ae915857{}" at bounding box center [254, 157] width 6 height 6
click at [252, 157] on div at bounding box center [254, 157] width 4 height 4
click at [224, 168] on icon ".uuid-a2266d8d-2533-48ea-8c95-b82d1261961c{}.uuid-e85ab5fe-b955-4eb5-8857-8b3e3…" at bounding box center [257, 136] width 77 height 77
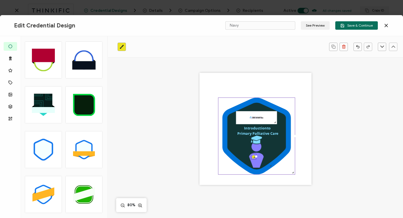
click at [253, 157] on div at bounding box center [254, 157] width 4 height 4
drag, startPoint x: 253, startPoint y: 157, endPoint x: 260, endPoint y: 159, distance: 6.5
click at [260, 159] on div ".uuid-a2266d8d-2533-48ea-8c95-b82d1261961c{}.uuid-e85ab5fe-b955-4eb5-8857-8b3e3…" at bounding box center [256, 129] width 112 height 112
click at [257, 156] on div ".uuid-a2266d8d-2533-48ea-8c95-b82d1261961c{}.uuid-e85ab5fe-b955-4eb5-8857-8b3e3…" at bounding box center [256, 129] width 112 height 112
click at [253, 157] on div at bounding box center [255, 157] width 4 height 4
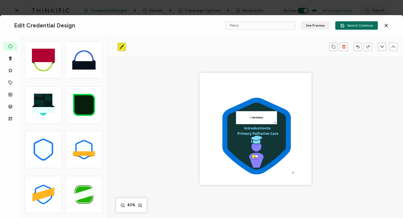
click at [305, 147] on div ".uuid-a2266d8d-2533-48ea-8c95-b82d1261961c{}.uuid-e85ab5fe-b955-4eb5-8857-8b3e3…" at bounding box center [256, 129] width 112 height 112
click at [289, 140] on icon at bounding box center [256, 136] width 69 height 77
click at [287, 140] on icon at bounding box center [256, 136] width 69 height 77
click at [226, 119] on icon at bounding box center [256, 136] width 69 height 77
click at [225, 119] on icon at bounding box center [256, 136] width 69 height 77
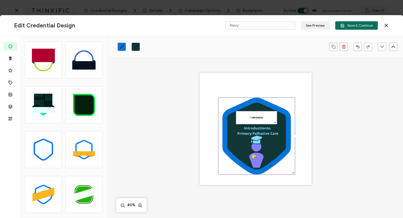
click at [120, 46] on icon "brush" at bounding box center [122, 47] width 4 height 4
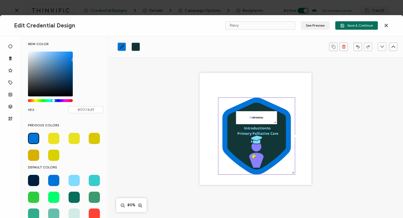
click at [73, 180] on span at bounding box center [74, 180] width 11 height 11
type input "#7FDBFF"
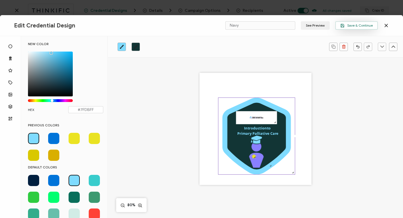
click at [361, 24] on span "Save & Continue" at bounding box center [357, 26] width 33 height 4
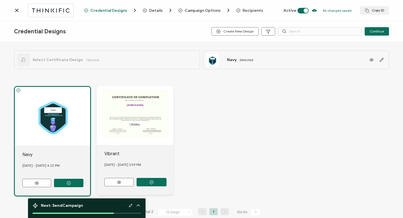
click at [251, 95] on div ".uuid-a2266d8d-2533-48ea-8c95-b82d1261961c{}.uuid-e85ab5fe-b955-4eb5-8857-8b3e3…" at bounding box center [201, 141] width 375 height 133
click at [68, 183] on icon "button" at bounding box center [68, 183] width 1 height 1
click at [38, 182] on icon at bounding box center [36, 183] width 7 height 4
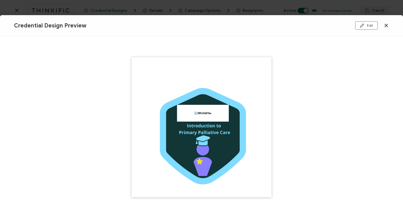
click at [387, 25] on icon at bounding box center [387, 26] width 6 height 6
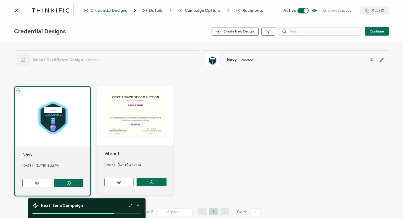
click at [149, 9] on span "Details" at bounding box center [155, 10] width 13 height 4
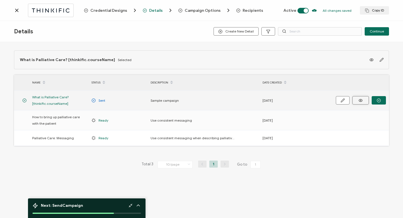
click at [361, 100] on icon at bounding box center [361, 100] width 7 height 4
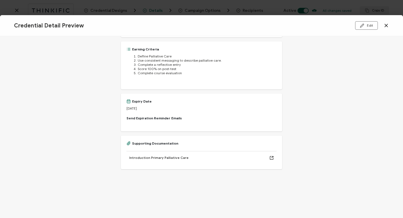
scroll to position [189, 0]
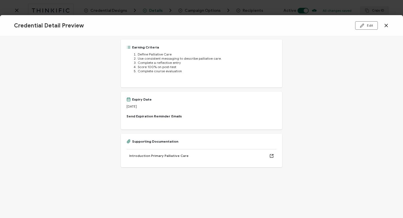
click at [161, 141] on div "Supporting Documentation" at bounding box center [153, 141] width 52 height 4
click at [368, 25] on button "Edit" at bounding box center [367, 25] width 23 height 8
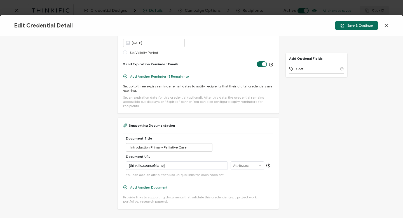
scroll to position [425, 0]
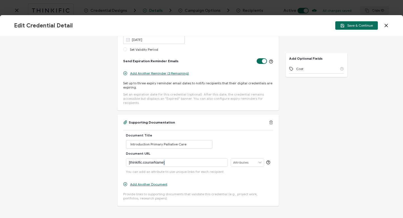
drag, startPoint x: 171, startPoint y: 160, endPoint x: 163, endPoint y: 160, distance: 8.4
click at [163, 160] on p "[thinkific.courseName]" at bounding box center [177, 163] width 96 height 6
click at [128, 158] on div "[thinkific.courseName]" at bounding box center [177, 162] width 102 height 8
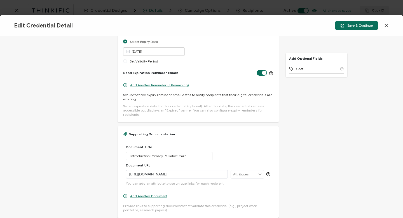
scroll to position [414, 0]
click at [350, 26] on span "Save & Continue" at bounding box center [357, 26] width 33 height 4
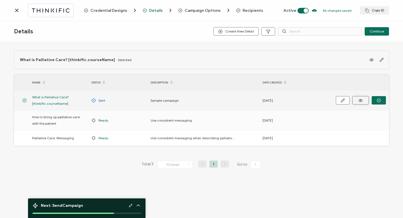
click at [361, 100] on circle at bounding box center [361, 100] width 1 height 1
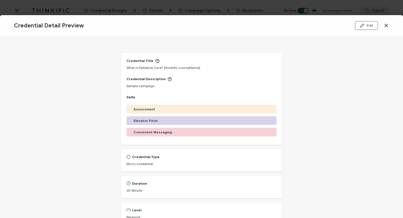
click at [364, 25] on icon at bounding box center [362, 26] width 4 height 4
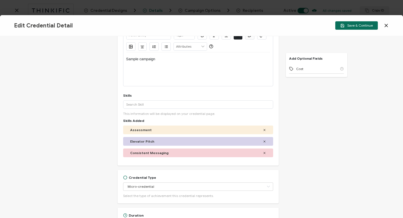
scroll to position [62, 0]
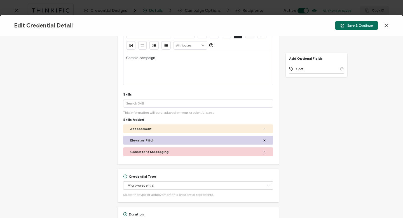
drag, startPoint x: 141, startPoint y: 152, endPoint x: 141, endPoint y: 136, distance: 15.7
click at [141, 136] on div "Assessment Elevator Pitch Consistent Messaging" at bounding box center [198, 141] width 150 height 34
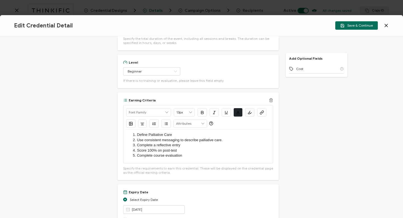
scroll to position [2, 0]
drag, startPoint x: 154, startPoint y: 145, endPoint x: 138, endPoint y: 144, distance: 16.0
click at [138, 144] on li "Complete a reflective entry" at bounding box center [201, 144] width 139 height 5
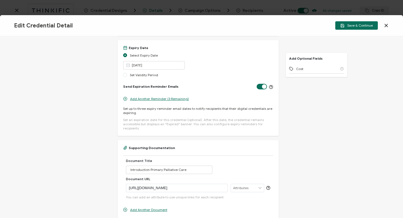
scroll to position [402, 0]
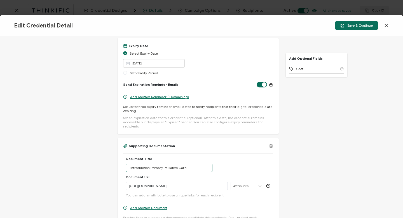
click at [184, 164] on input "Introduction Primary Palliative Care" at bounding box center [169, 168] width 87 height 8
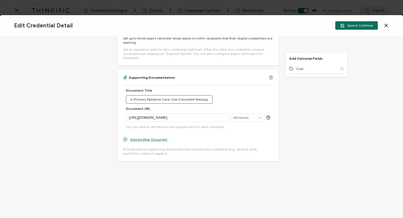
scroll to position [476, 0]
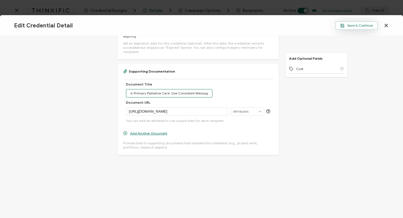
type input "Introduction Primary Palliative Care: Use Consistent Messaging"
click at [355, 24] on span "Save & Continue" at bounding box center [357, 26] width 33 height 4
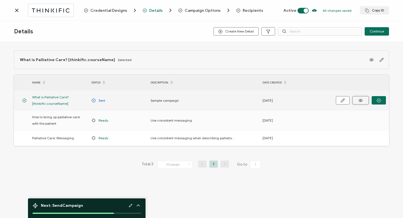
click at [364, 98] on icon at bounding box center [361, 100] width 7 height 4
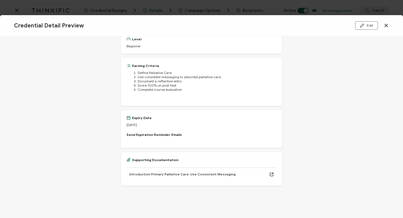
scroll to position [206, 0]
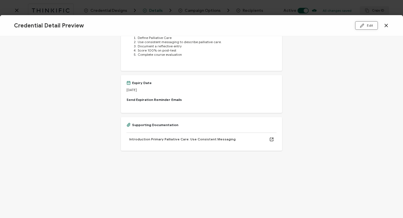
click at [366, 24] on button "Edit" at bounding box center [367, 25] width 23 height 8
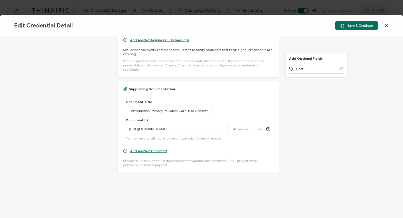
scroll to position [476, 0]
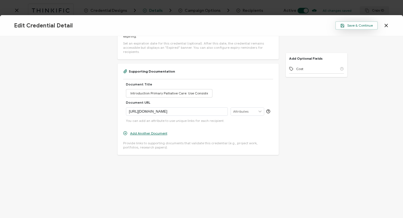
click at [354, 25] on span "Save & Continue" at bounding box center [357, 26] width 33 height 4
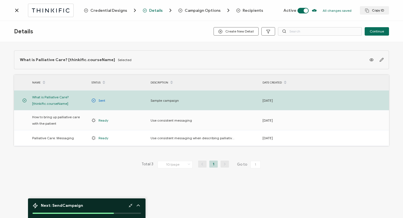
click at [130, 203] on icon at bounding box center [131, 205] width 4 height 4
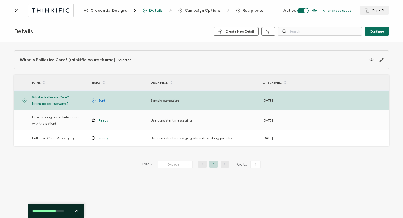
click at [78, 211] on icon at bounding box center [77, 211] width 6 height 6
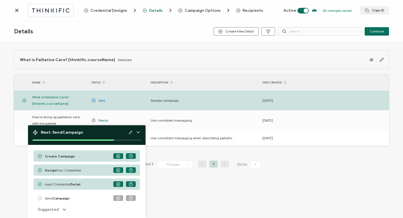
click at [66, 171] on span "Design Your Credential" at bounding box center [63, 170] width 36 height 4
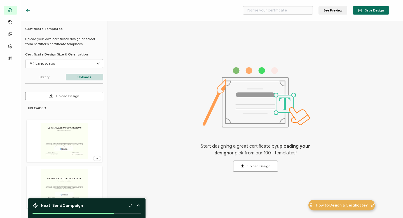
click at [98, 62] on icon at bounding box center [98, 63] width 7 height 8
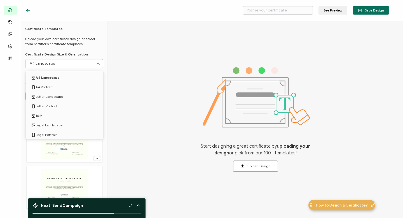
click at [132, 65] on div "Start designing a great certificate by uploading your design or pick from our 1…" at bounding box center [256, 119] width 296 height 197
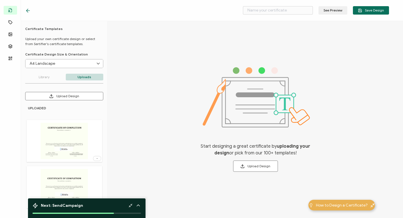
click at [80, 76] on p "Uploads" at bounding box center [85, 77] width 38 height 7
click at [45, 78] on p "Library" at bounding box center [44, 77] width 38 height 7
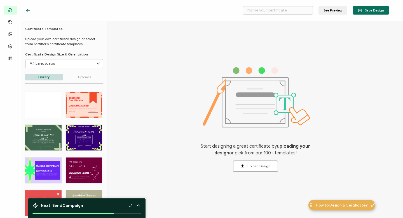
click at [83, 77] on p "Uploads" at bounding box center [85, 77] width 38 height 7
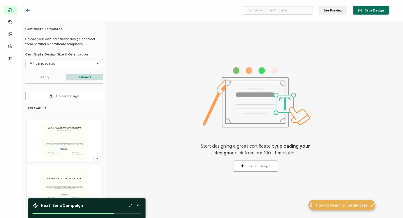
click at [63, 139] on img at bounding box center [64, 141] width 47 height 36
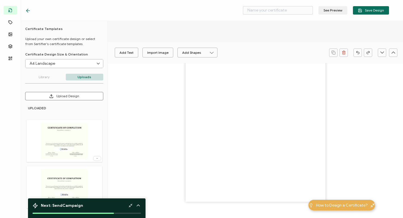
type input "Blank"
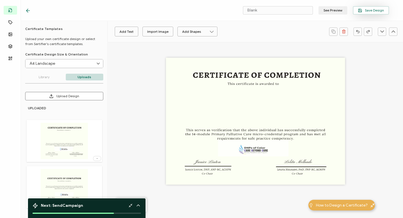
click at [363, 10] on icon "button" at bounding box center [360, 10] width 4 height 4
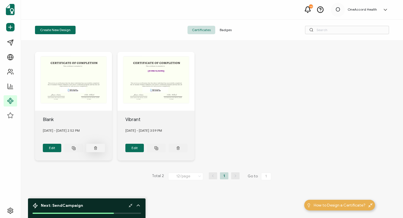
click at [95, 147] on icon at bounding box center [96, 148] width 2 height 3
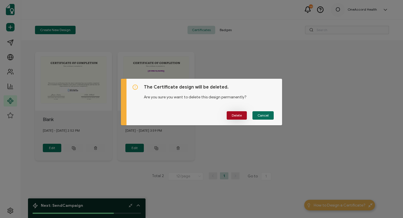
click at [236, 115] on span "Delete" at bounding box center [237, 115] width 10 height 3
